Goal: Check status: Check status

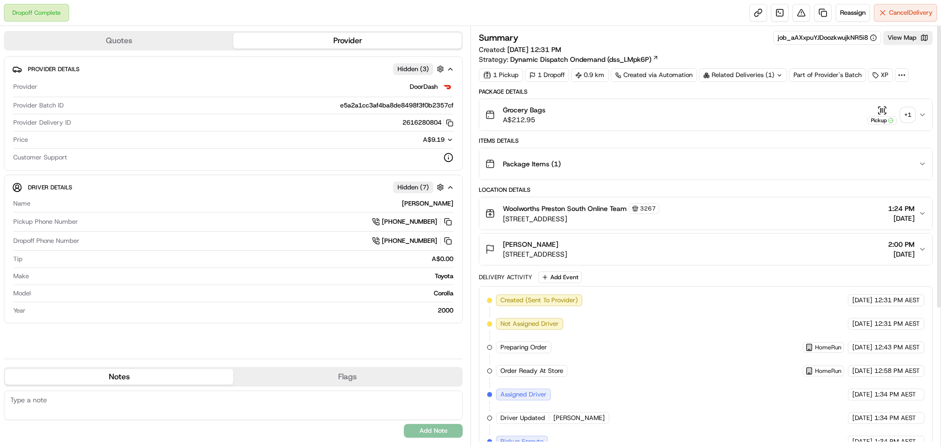
click at [905, 116] on div "+ 1" at bounding box center [908, 115] width 14 height 14
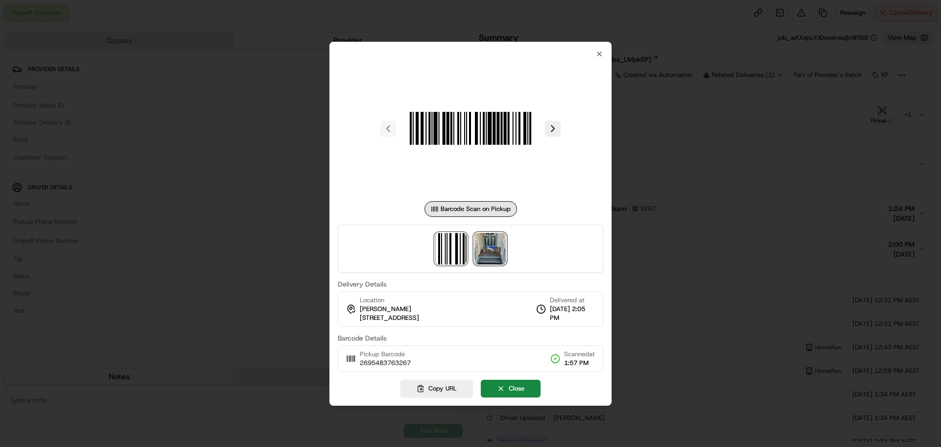
click at [496, 247] on img at bounding box center [490, 248] width 31 height 31
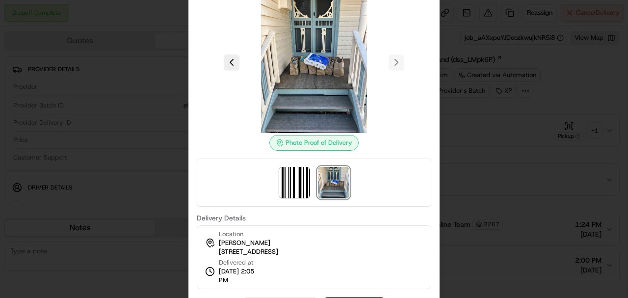
click at [469, 119] on div at bounding box center [314, 149] width 628 height 298
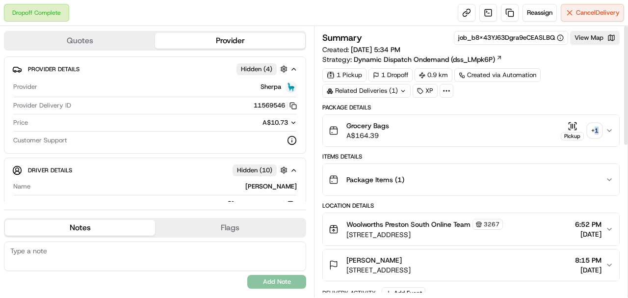
click at [596, 130] on div "+ 1" at bounding box center [594, 131] width 14 height 14
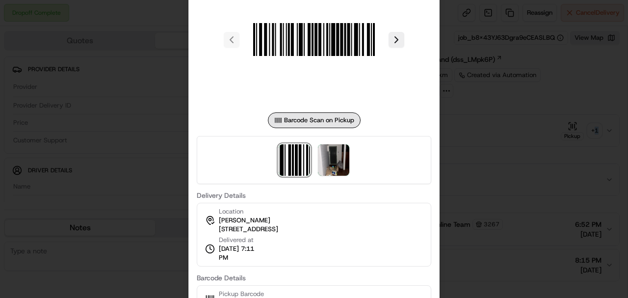
click at [354, 164] on div at bounding box center [314, 160] width 234 height 48
click at [342, 164] on img at bounding box center [333, 159] width 31 height 31
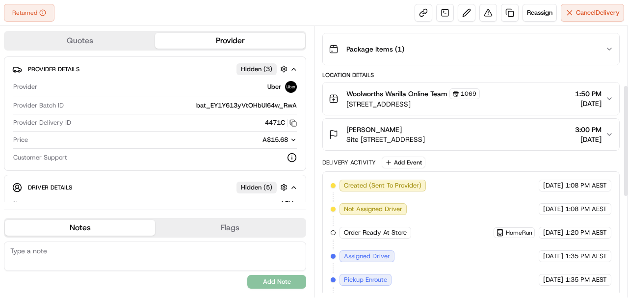
scroll to position [294, 0]
